Goal: Navigation & Orientation: Find specific page/section

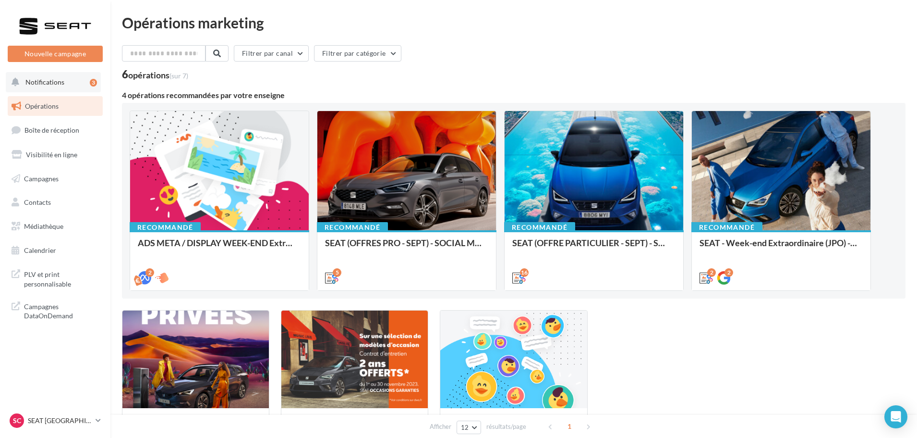
click at [45, 82] on span "Notifications" at bounding box center [44, 82] width 39 height 8
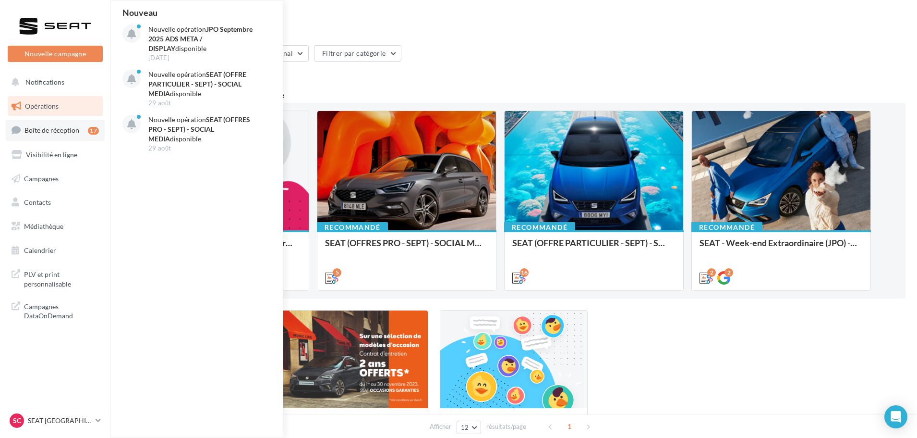
click at [47, 133] on span "Boîte de réception" at bounding box center [51, 130] width 55 height 8
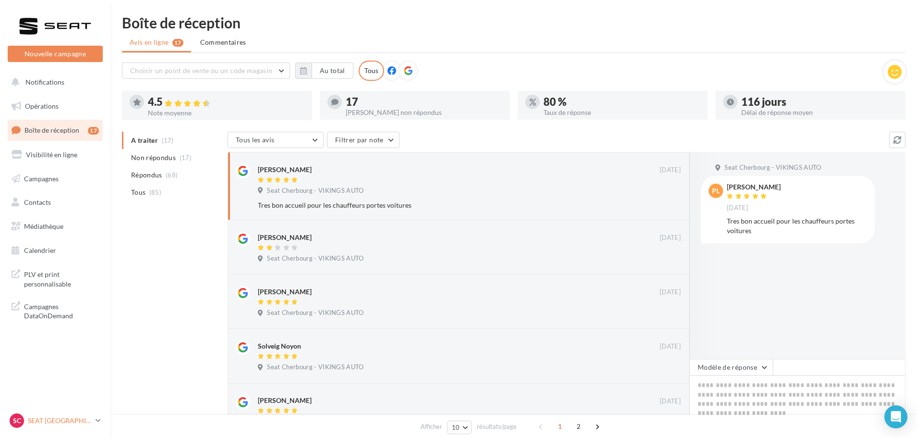
click at [66, 424] on p "SEAT [GEOGRAPHIC_DATA]" at bounding box center [60, 420] width 64 height 10
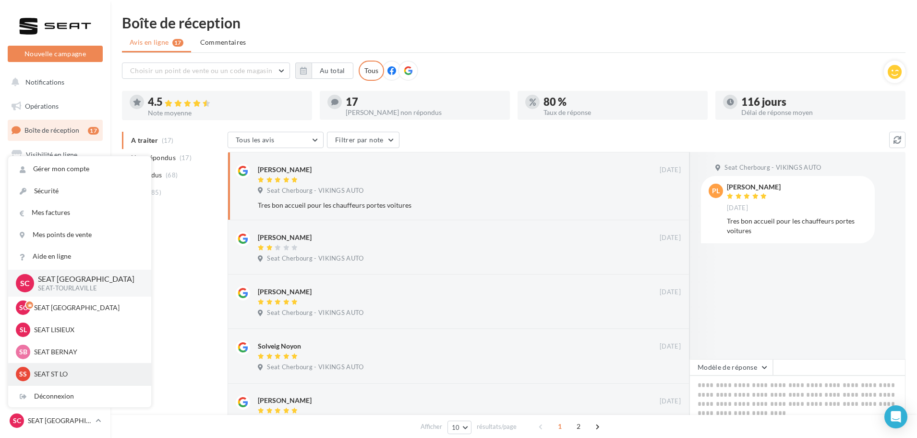
click at [72, 374] on p "SEAT ST LO" at bounding box center [87, 374] width 106 height 10
